Goal: Task Accomplishment & Management: Use online tool/utility

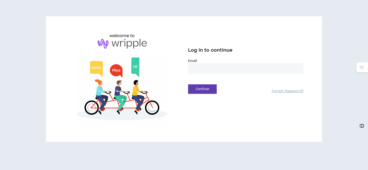
type input "**********"
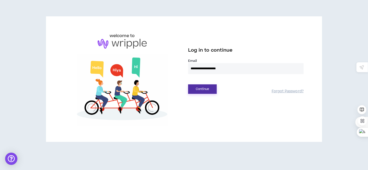
click at [204, 90] on button "Continue" at bounding box center [202, 88] width 29 height 9
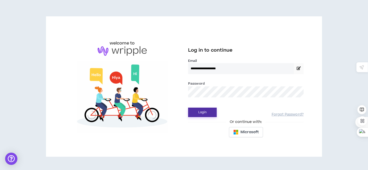
click at [203, 113] on button "Login" at bounding box center [202, 112] width 29 height 9
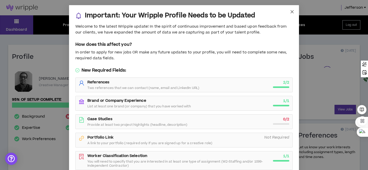
click at [291, 12] on icon "close" at bounding box center [292, 12] width 4 height 4
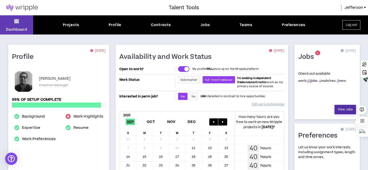
click at [340, 108] on link "View Jobs" at bounding box center [345, 109] width 21 height 9
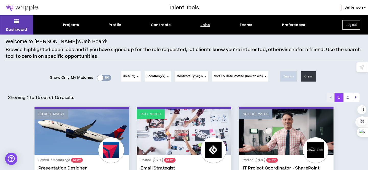
click at [108, 79] on div "Yes No" at bounding box center [104, 78] width 14 height 6
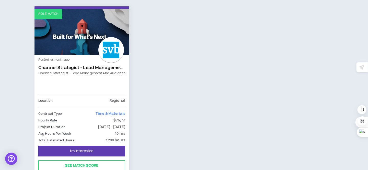
scroll to position [284, 0]
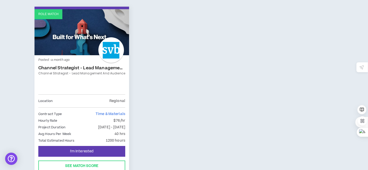
click at [98, 59] on div "Posted - a month ago Channel Strategist - Lead Management and Audience Channel …" at bounding box center [81, 76] width 87 height 35
click at [113, 41] on div at bounding box center [111, 50] width 26 height 26
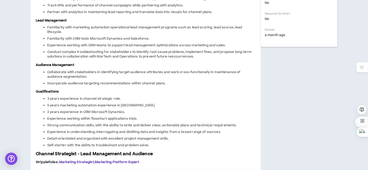
scroll to position [258, 0]
